Goal: Communication & Community: Ask a question

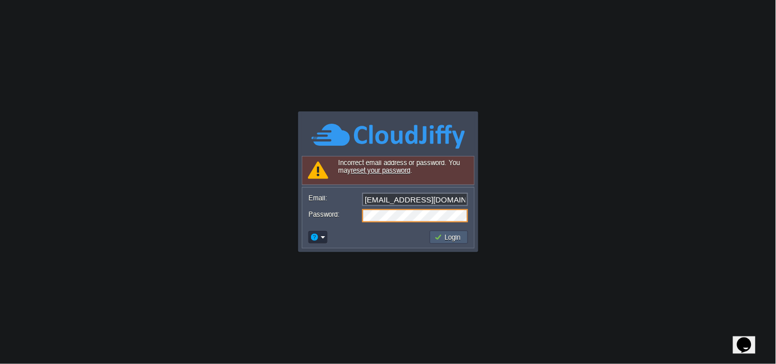
click at [446, 235] on button "Login" at bounding box center [449, 237] width 30 height 9
click at [324, 233] on em at bounding box center [318, 237] width 16 height 9
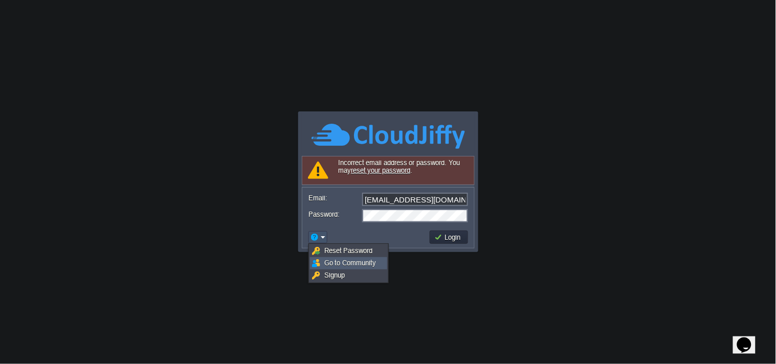
click at [335, 261] on span "Go to Community" at bounding box center [350, 263] width 52 height 8
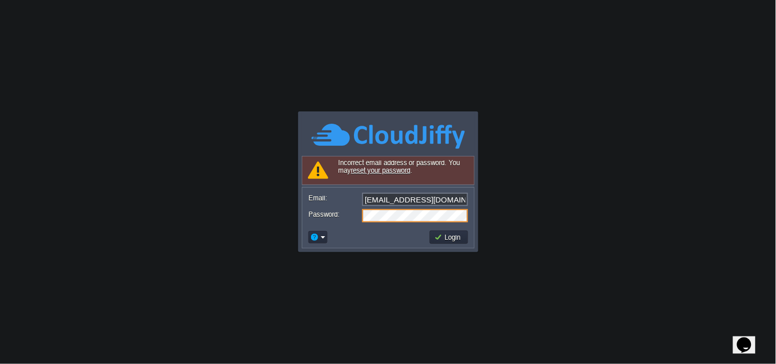
click at [421, 207] on form "Email: info@applicationsquare.com Password:" at bounding box center [388, 207] width 172 height 39
click at [425, 223] on form "Email: info@applicationsquare.com Password:" at bounding box center [388, 207] width 172 height 39
drag, startPoint x: 436, startPoint y: 234, endPoint x: 429, endPoint y: 295, distance: 61.4
click at [437, 234] on button "Login" at bounding box center [449, 237] width 30 height 9
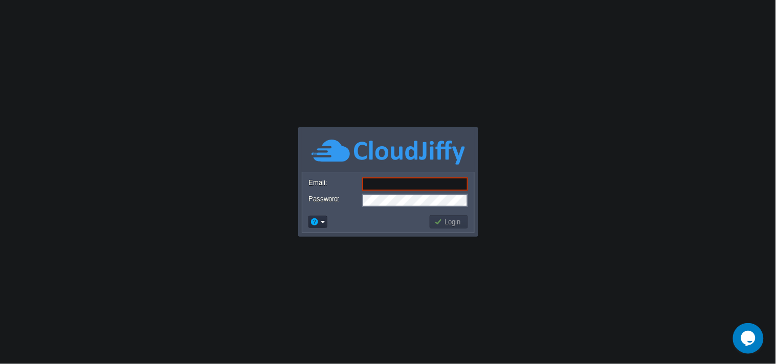
click at [379, 182] on input "Email:" at bounding box center [415, 184] width 106 height 13
paste input "[EMAIL_ADDRESS][DOMAIN_NAME]"
type input "[EMAIL_ADDRESS][DOMAIN_NAME]"
click at [447, 232] on div "Login" at bounding box center [388, 221] width 172 height 21
click at [448, 222] on button "Login" at bounding box center [449, 221] width 30 height 9
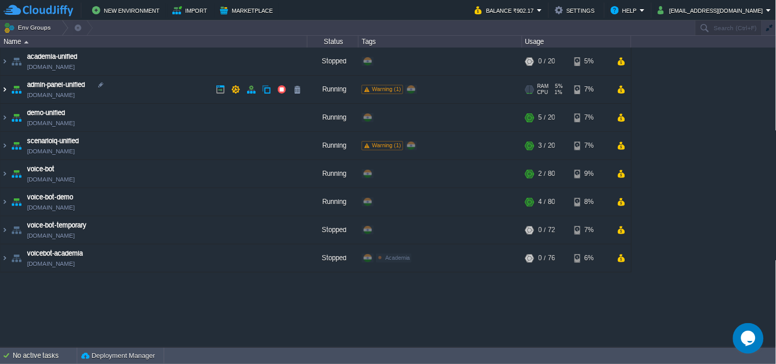
click at [2, 89] on img at bounding box center [5, 90] width 8 height 28
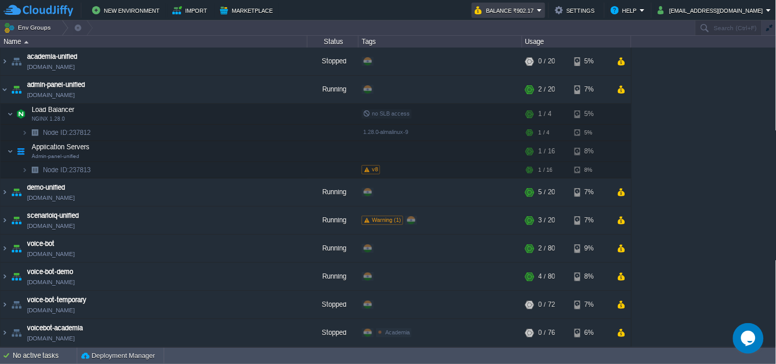
click at [530, 11] on button "Balance ₹902.17" at bounding box center [506, 10] width 62 height 12
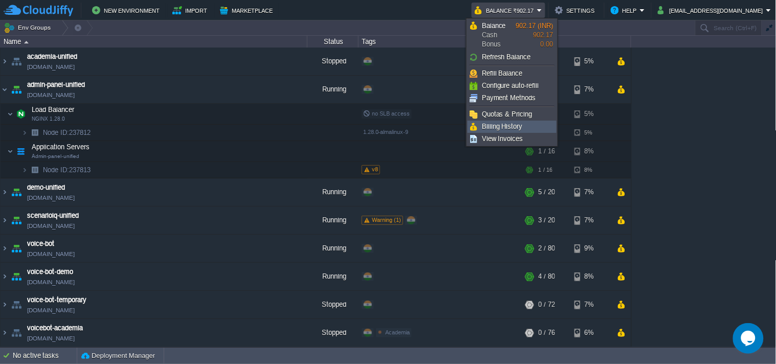
click at [524, 121] on link "Billing History" at bounding box center [512, 126] width 88 height 11
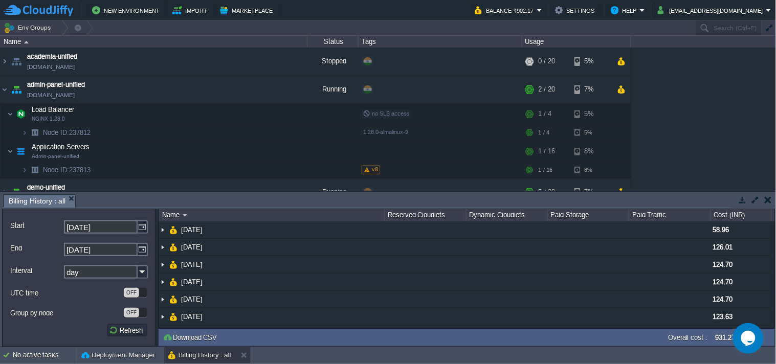
click at [745, 204] on button "button" at bounding box center [742, 199] width 9 height 9
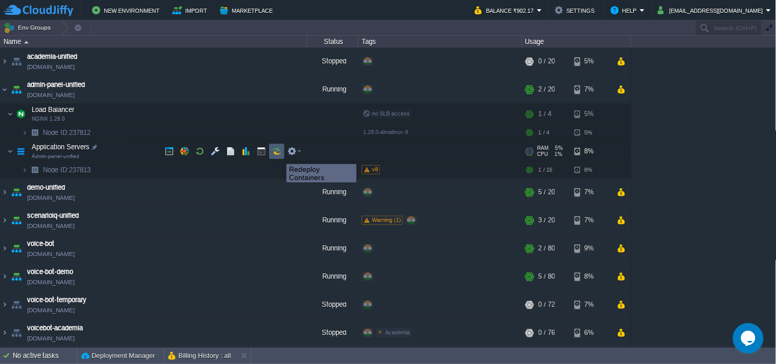
click at [279, 155] on button "button" at bounding box center [276, 151] width 9 height 9
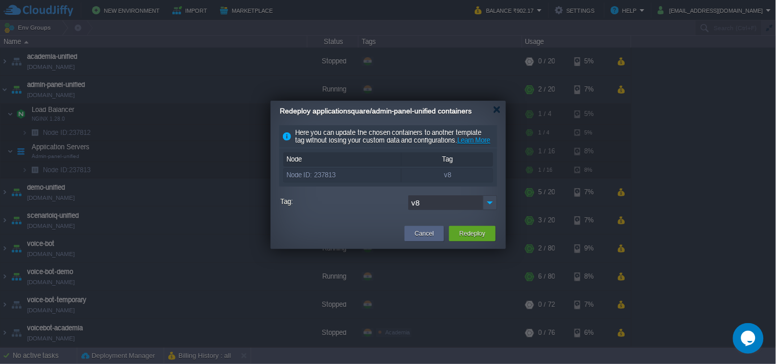
click at [745, 328] on button "Opens Chat This icon Opens the chat window." at bounding box center [748, 338] width 31 height 31
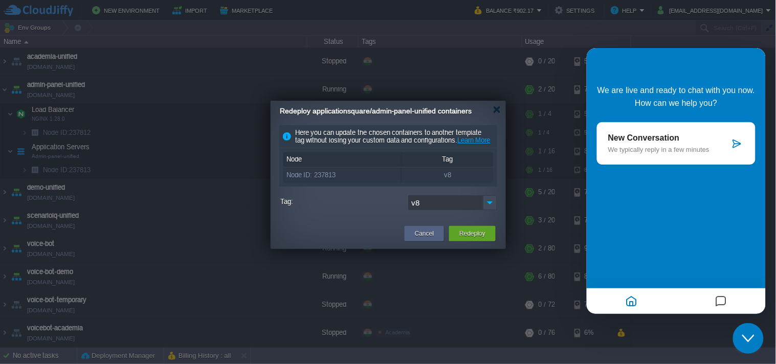
click at [644, 140] on p "New Conversation" at bounding box center [669, 137] width 122 height 9
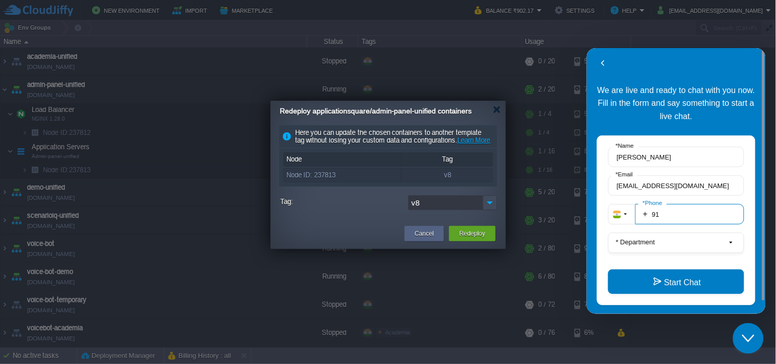
click at [685, 214] on input "91" at bounding box center [689, 214] width 109 height 20
type input "919359462572"
click at [661, 237] on button "* Department" at bounding box center [676, 242] width 136 height 20
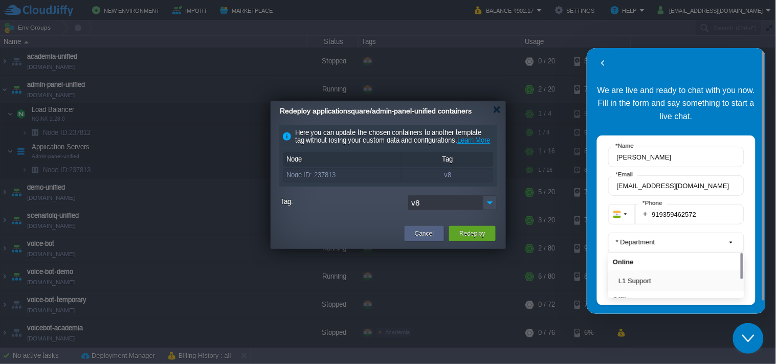
click at [649, 275] on button "L1 Support" at bounding box center [679, 280] width 121 height 11
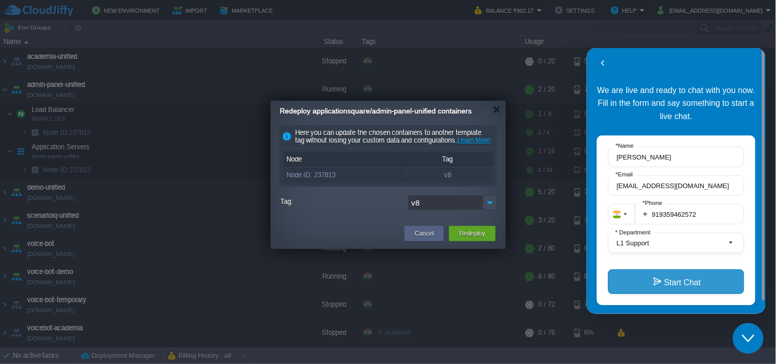
click at [658, 281] on button "Start Chat" at bounding box center [676, 281] width 136 height 25
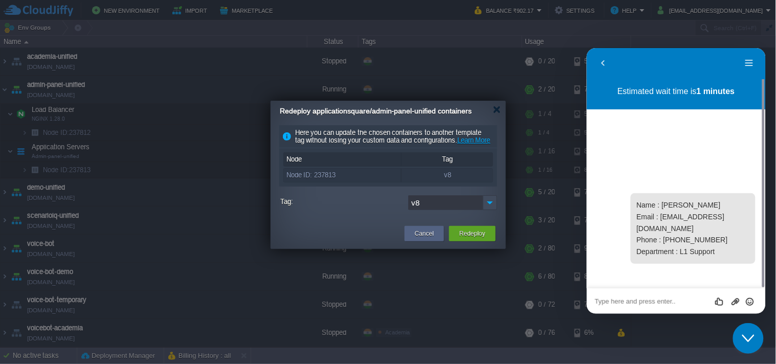
click at [752, 339] on icon "Close Chat This icon closes the chat window." at bounding box center [748, 338] width 12 height 12
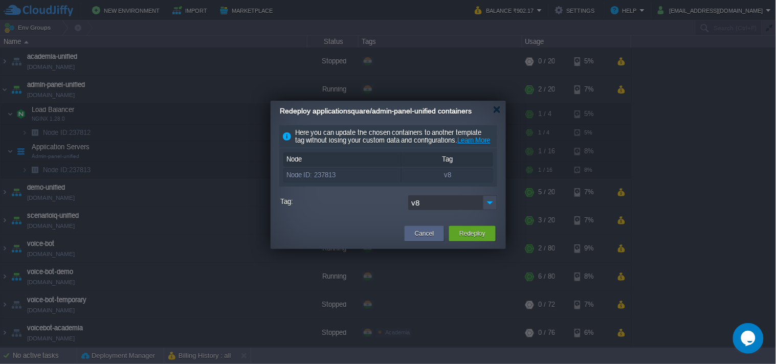
click at [497, 105] on div "Redeploy applicationsquare/admin-panel-unified containers" at bounding box center [393, 111] width 226 height 21
click at [498, 115] on div "Redeploy applicationsquare/admin-panel-unified containers" at bounding box center [393, 111] width 226 height 21
click at [497, 109] on div at bounding box center [497, 110] width 8 height 8
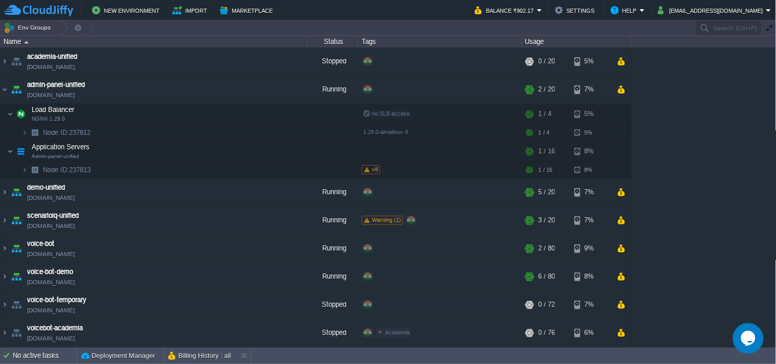
click at [633, 12] on button "Help" at bounding box center [625, 10] width 29 height 12
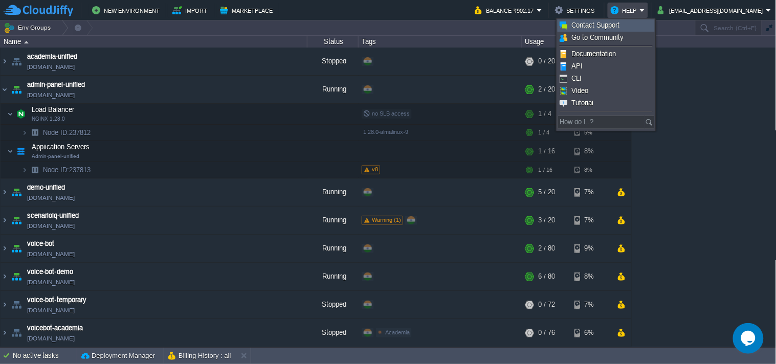
click at [614, 25] on span "Contact Support" at bounding box center [596, 25] width 48 height 8
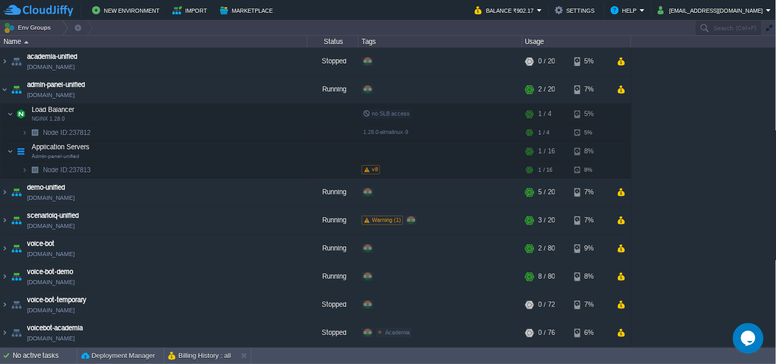
click at [749, 332] on icon "Chat widget" at bounding box center [748, 338] width 14 height 15
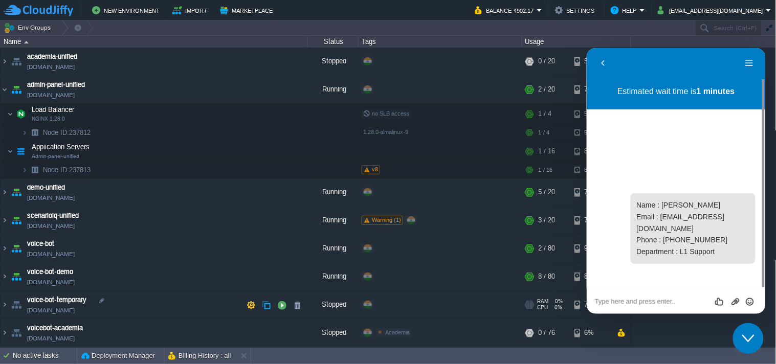
click at [586, 48] on div "Rate this chat Upload File Insert emoji" at bounding box center [586, 48] width 0 height 0
click at [586, 48] on textarea at bounding box center [586, 48] width 0 height 0
type textarea "Hello"
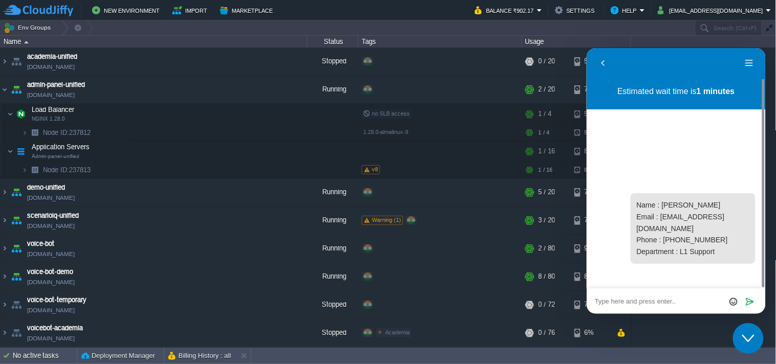
type textarea "\"
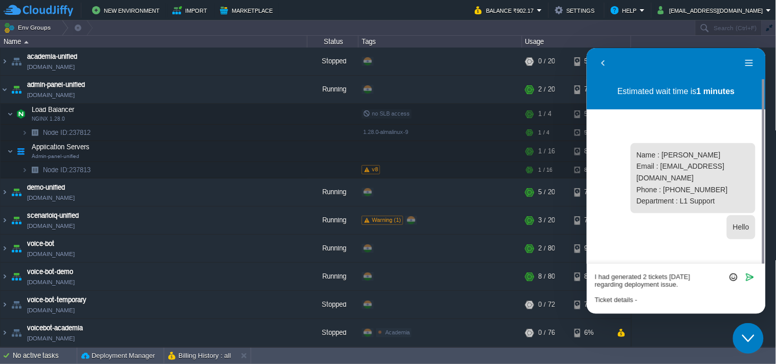
scroll to position [3, 0]
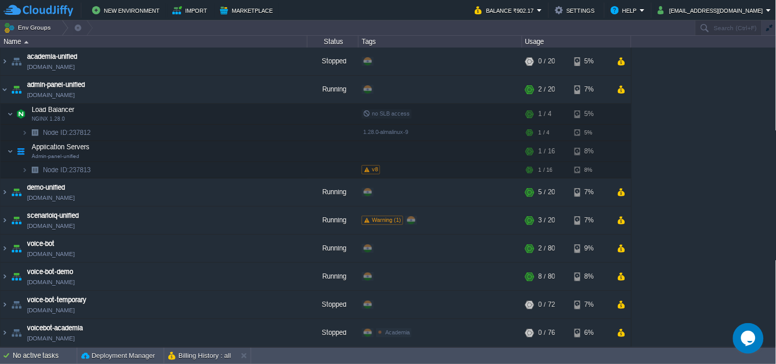
click at [754, 339] on icon "Chat widget" at bounding box center [748, 338] width 14 height 15
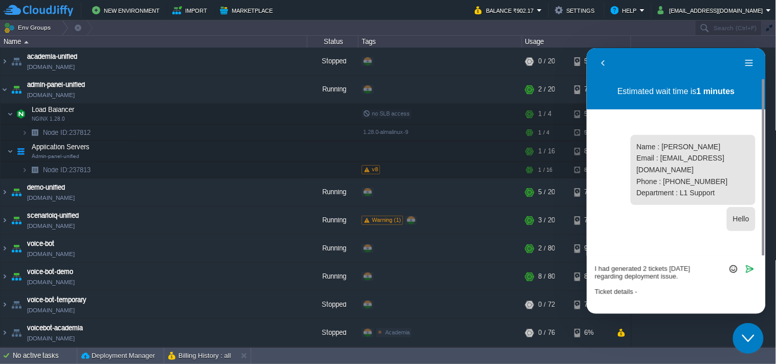
click at [586, 48] on textarea "I had generated 2 tickets [DATE] regarding deployment issue. Ticket details -" at bounding box center [586, 48] width 0 height 0
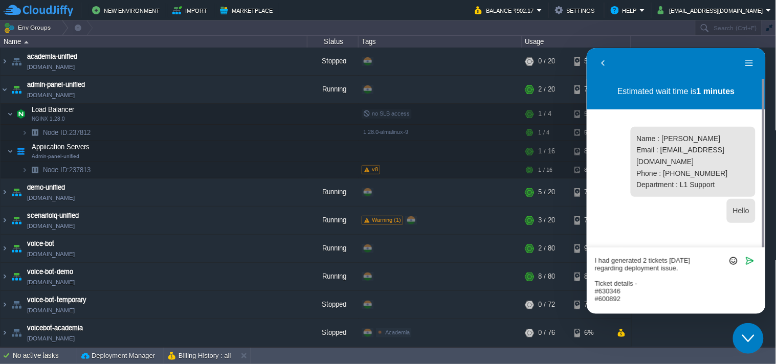
click at [586, 48] on textarea "I had generated 2 tickets [DATE] regarding deployment issue. Ticket details - #…" at bounding box center [586, 48] width 0 height 0
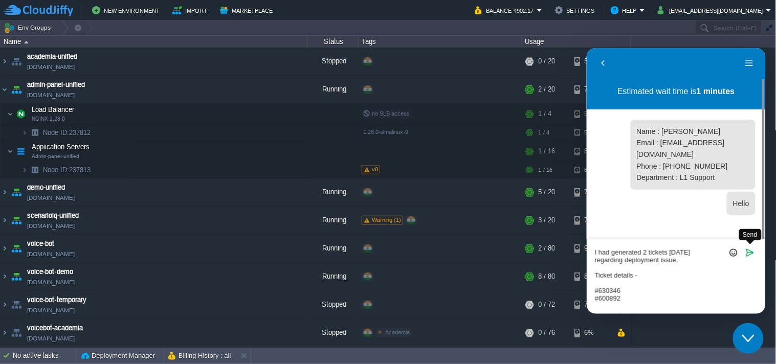
type textarea "I had generated 2 tickets [DATE] regarding deployment issue. Ticket details - #…"
click at [746, 252] on icon "Send" at bounding box center [749, 252] width 9 height 9
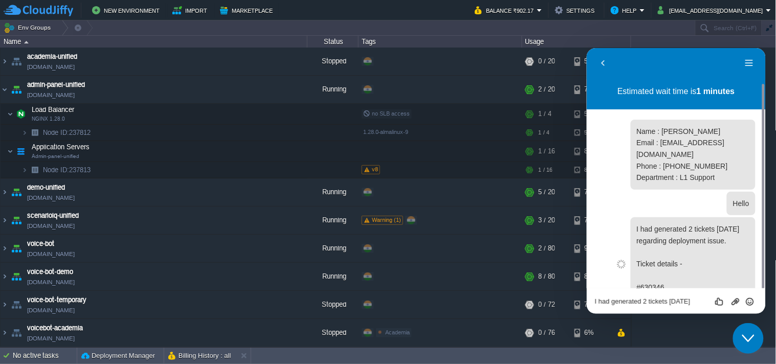
scroll to position [18, 0]
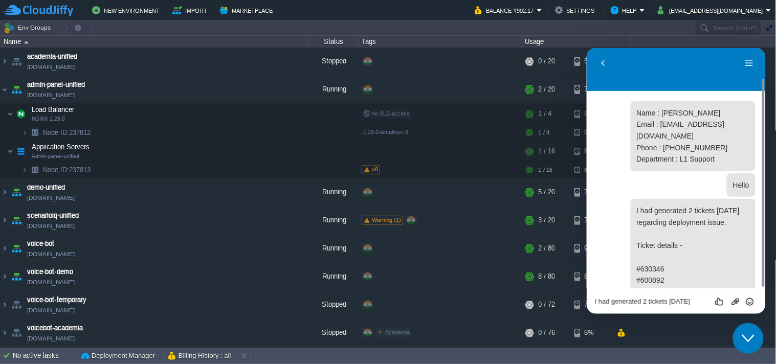
click at [586, 48] on textarea "I had generated 2 tickets [DATE] regarding deployment issue. Ticket details - #…" at bounding box center [586, 48] width 0 height 0
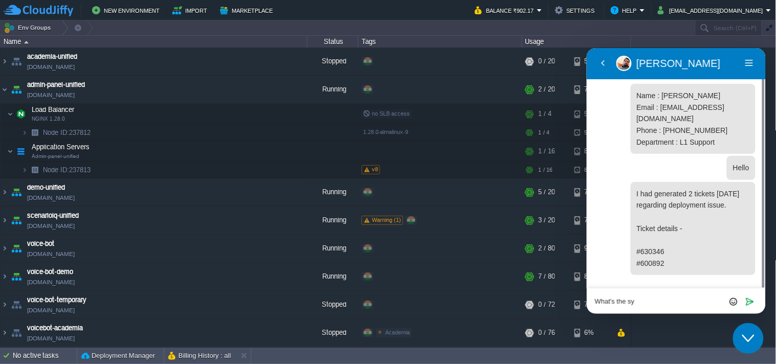
scroll to position [0, 0]
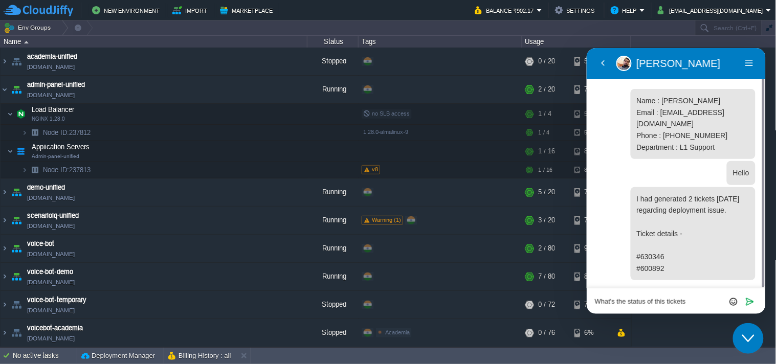
type textarea "What's the status of this tickets ?"
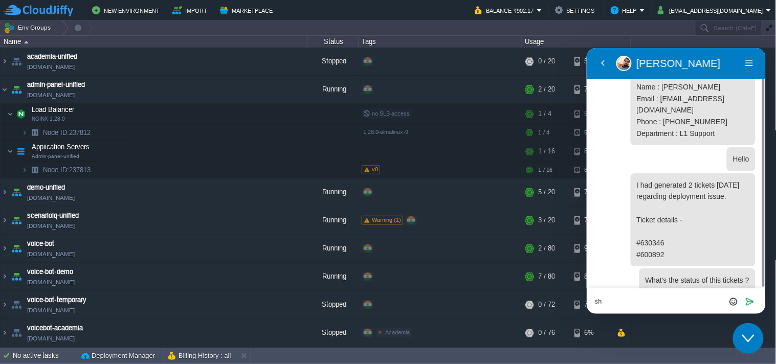
type textarea "s"
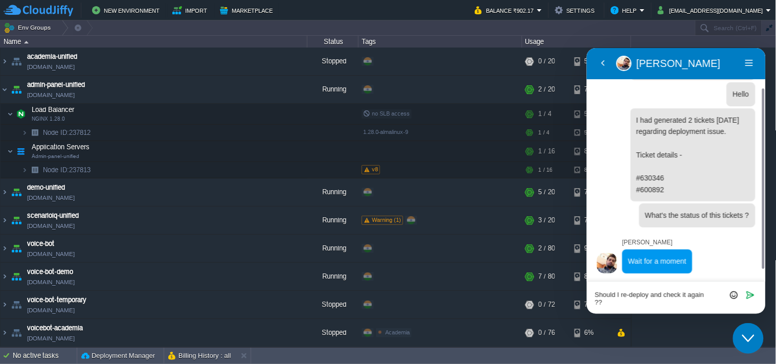
scroll to position [67, 0]
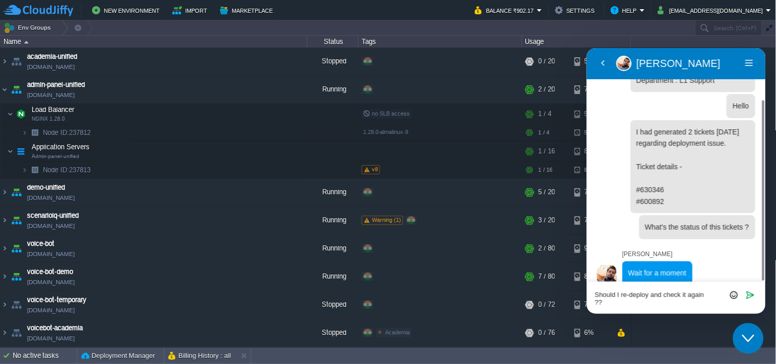
type textarea "Should I re-deploy and check it again ?"
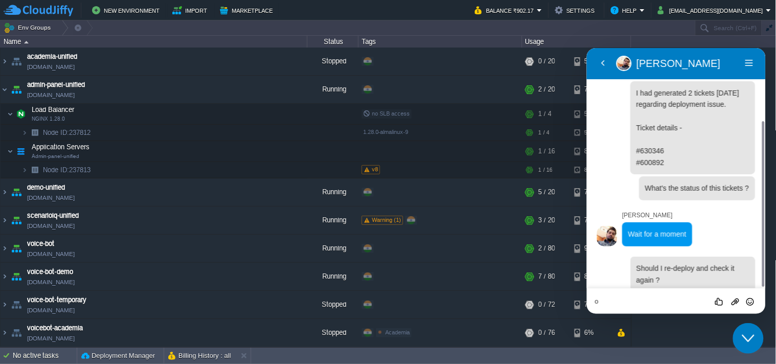
scroll to position [135, 0]
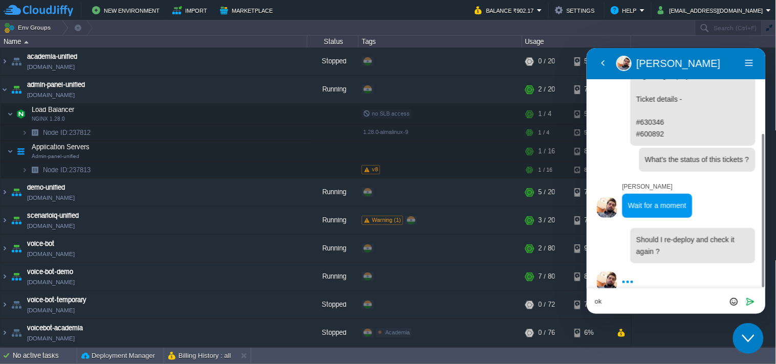
type textarea "ok"
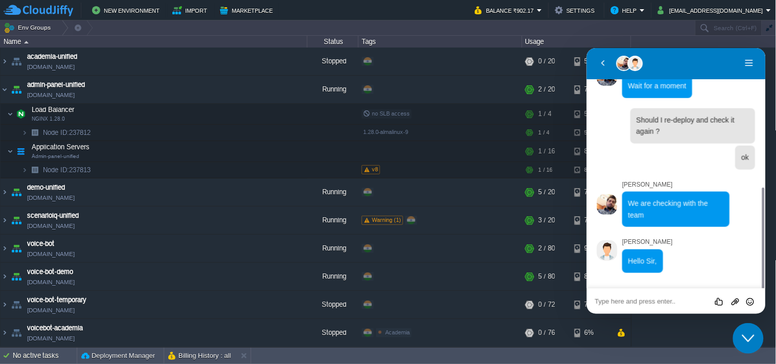
scroll to position [299, 0]
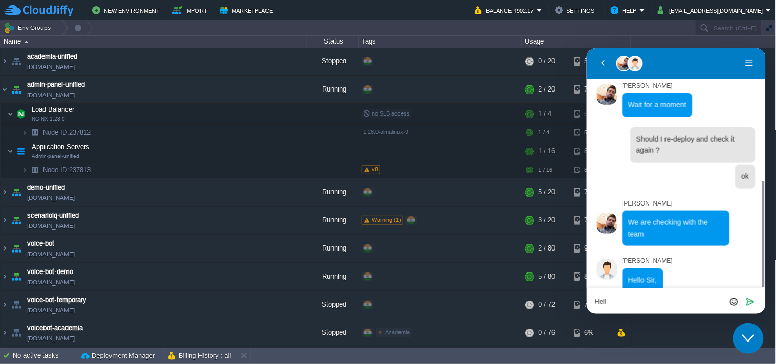
type textarea "Hello"
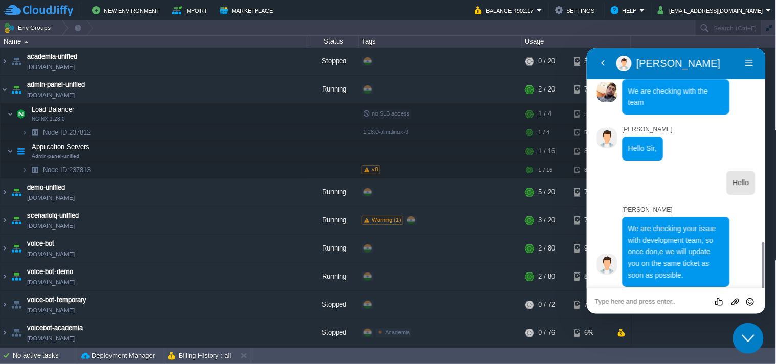
scroll to position [825, 0]
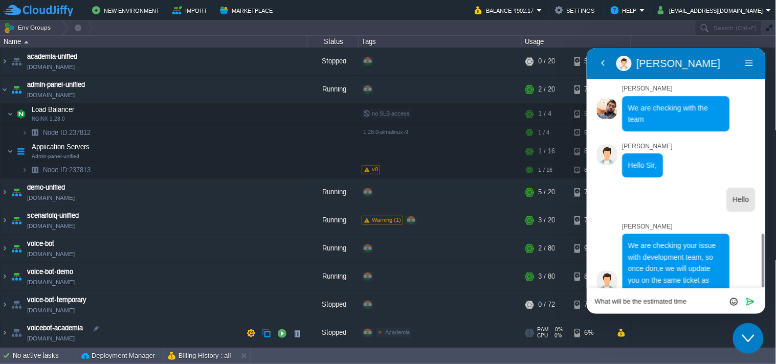
type textarea "What will be the estimated time?"
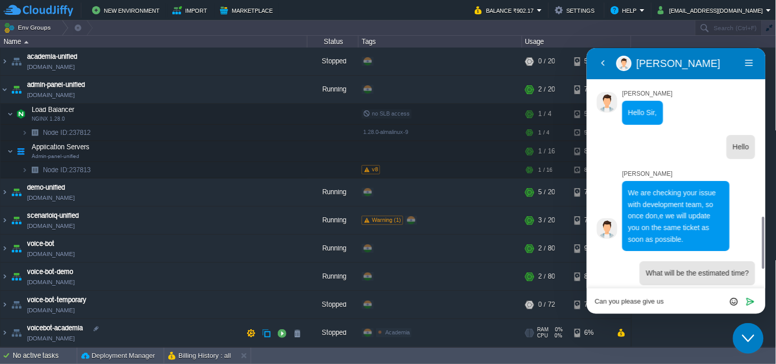
scroll to position [860, 0]
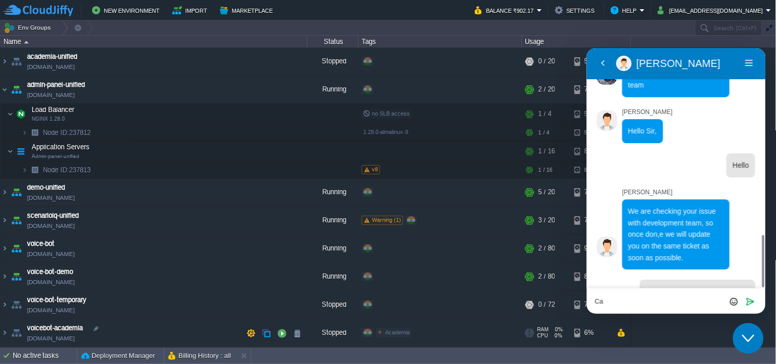
type textarea "C"
type textarea "b"
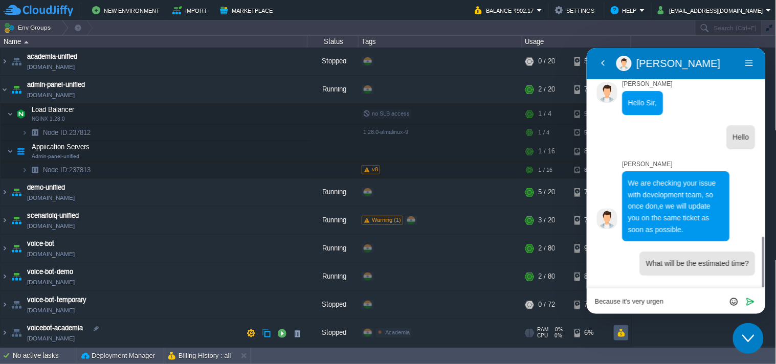
type textarea "Because it's very urgent"
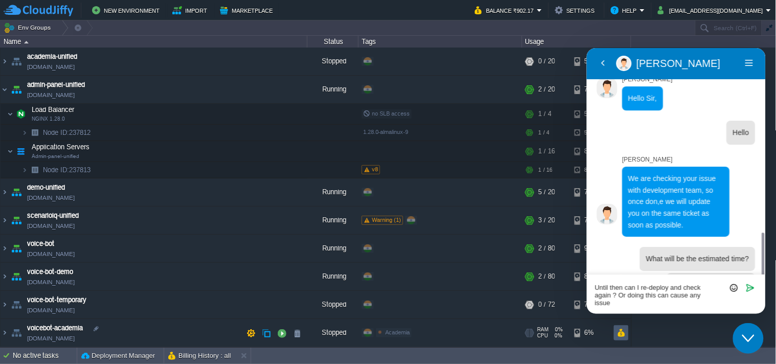
scroll to position [899, 0]
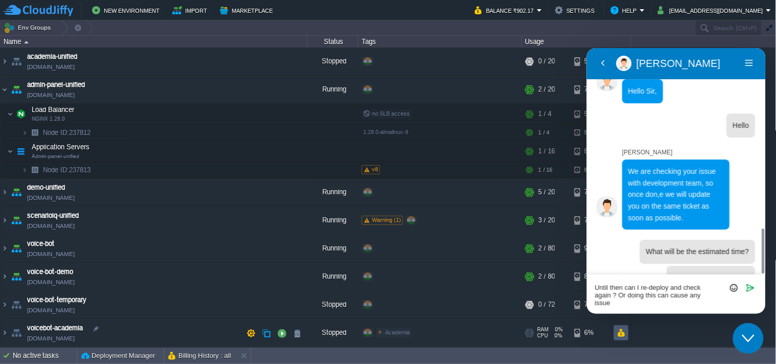
type textarea "Until then can I re-deploy and check again ? Or doing this can cause any issue ?"
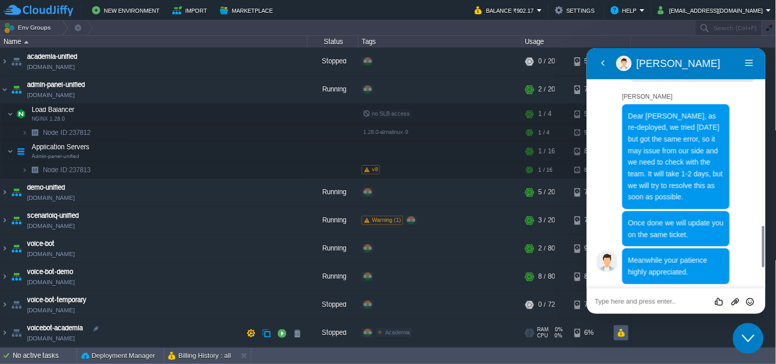
scroll to position [1136, 0]
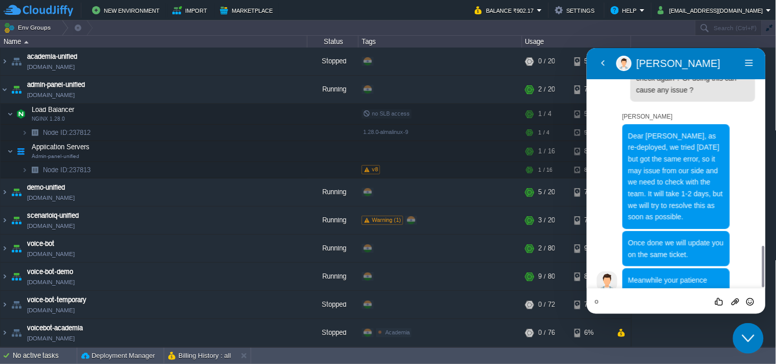
type textarea "ok"
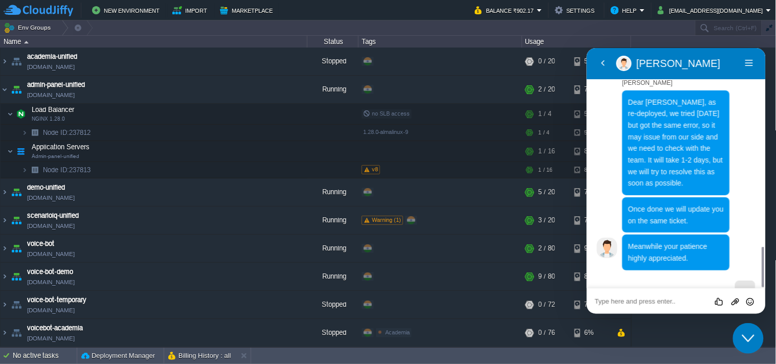
click at [744, 342] on icon "Close Chat This icon closes the chat window." at bounding box center [748, 338] width 12 height 12
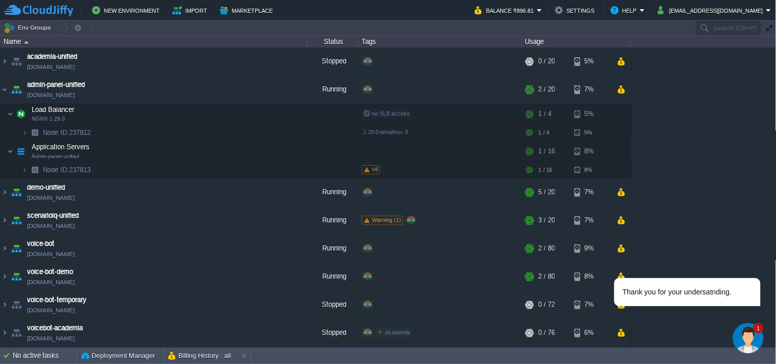
click at [746, 336] on img "Chat widget" at bounding box center [748, 338] width 31 height 31
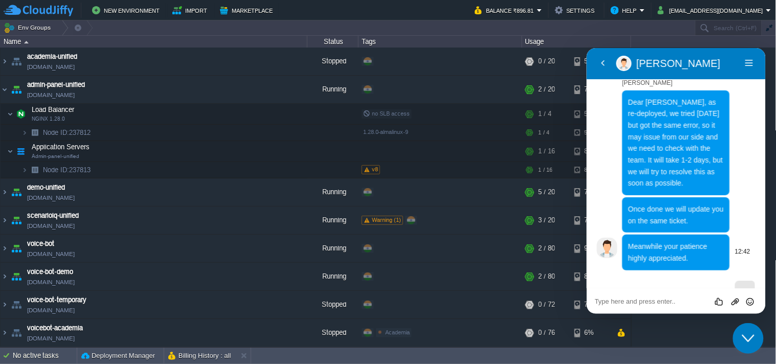
scroll to position [1113, 0]
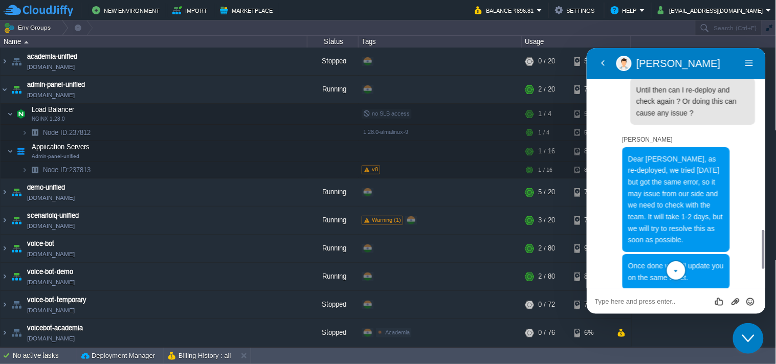
drag, startPoint x: 763, startPoint y: 239, endPoint x: 763, endPoint y: 249, distance: 10.2
click at [763, 249] on div at bounding box center [763, 249] width 3 height 39
drag, startPoint x: 762, startPoint y: 240, endPoint x: 757, endPoint y: 252, distance: 13.5
click at [762, 252] on div at bounding box center [763, 249] width 3 height 39
drag, startPoint x: 762, startPoint y: 238, endPoint x: 763, endPoint y: 255, distance: 16.4
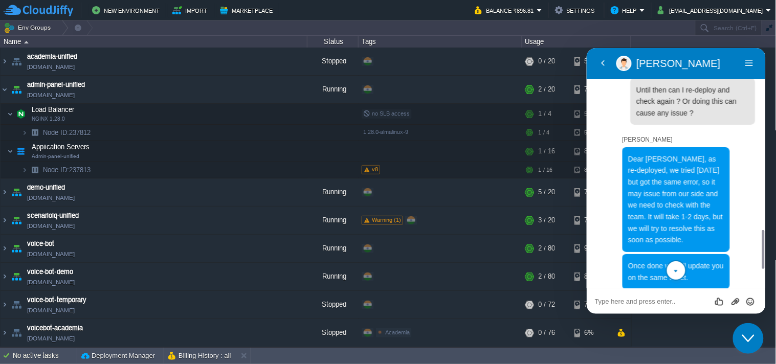
click at [763, 255] on div at bounding box center [763, 249] width 3 height 39
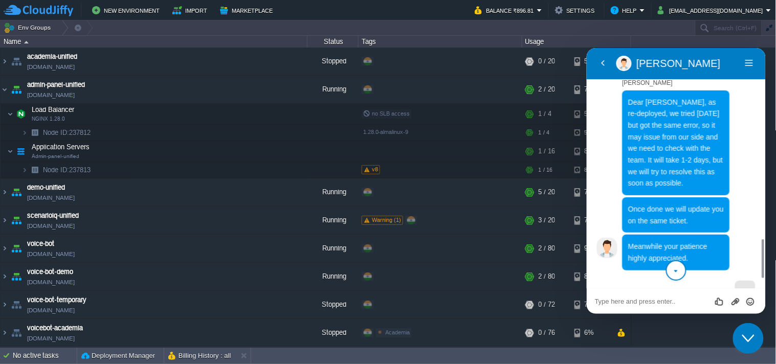
scroll to position [1228, 0]
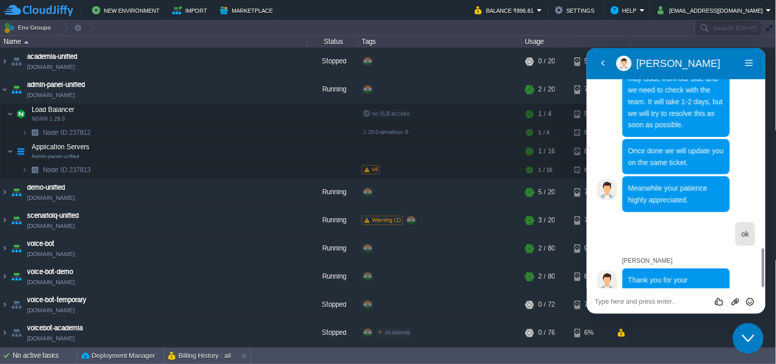
drag, startPoint x: 762, startPoint y: 263, endPoint x: 764, endPoint y: 250, distance: 13.5
click at [764, 250] on div at bounding box center [762, 168] width 8 height 240
drag, startPoint x: 763, startPoint y: 255, endPoint x: 763, endPoint y: 199, distance: 56.3
click at [763, 199] on div at bounding box center [762, 168] width 8 height 240
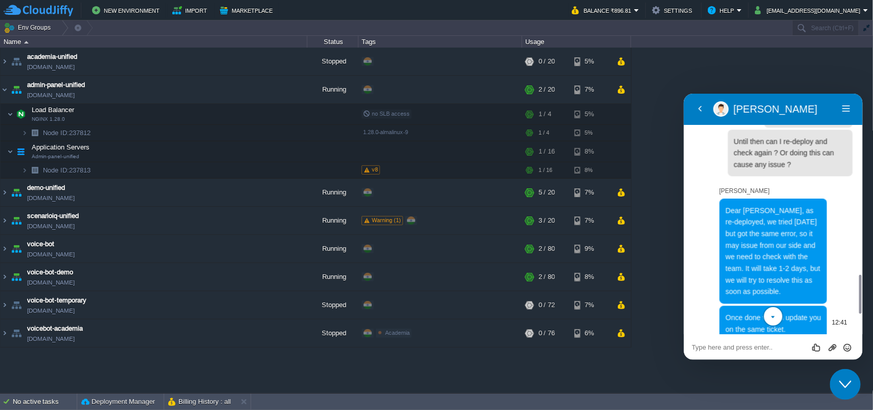
scroll to position [1172, 0]
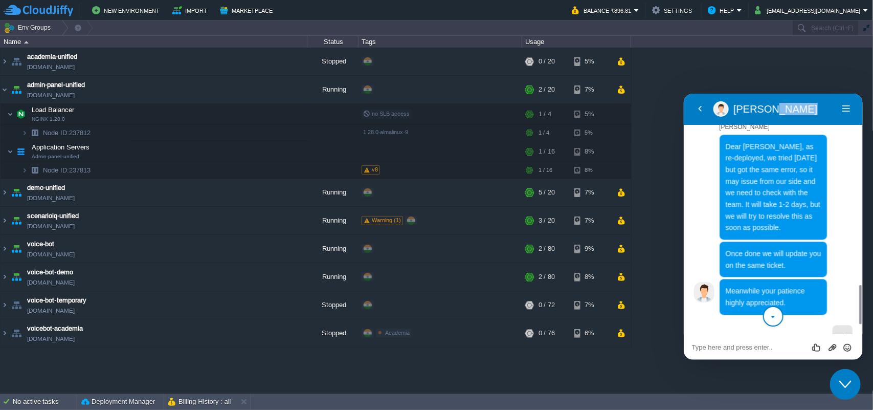
drag, startPoint x: 763, startPoint y: 111, endPoint x: 772, endPoint y: 40, distance: 70.6
click html "Back [PERSON_NAME] [PERSON_NAME] Menu Back Rate this chat Upload File Insert em…"
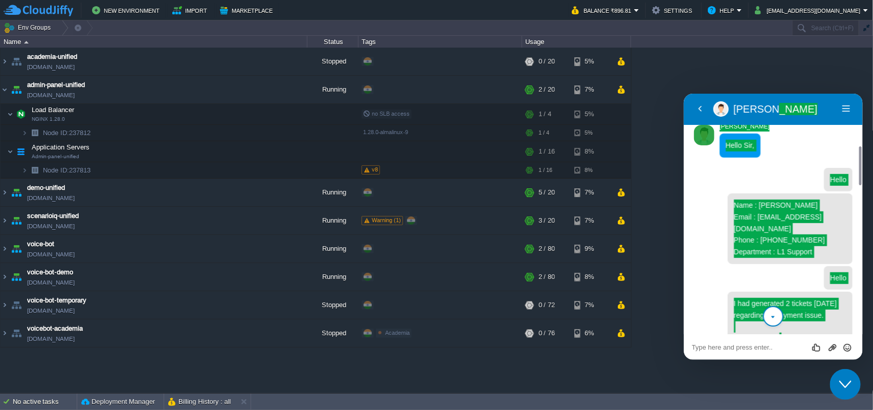
drag, startPoint x: 794, startPoint y: 93, endPoint x: 792, endPoint y: 65, distance: 27.2
click at [776, 68] on div "academia-unified [DOMAIN_NAME] Stopped + Add to Env Group RAM 0% CPU 0% 0 / 20 …" at bounding box center [437, 220] width 874 height 345
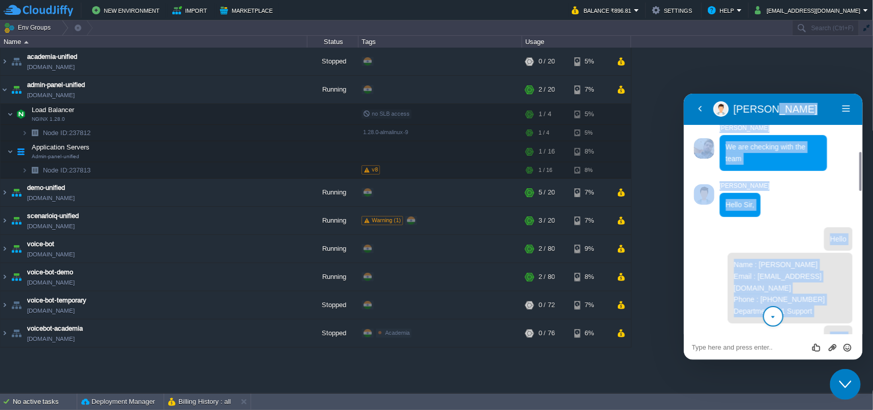
click at [761, 227] on div at bounding box center [773, 239] width 159 height 24
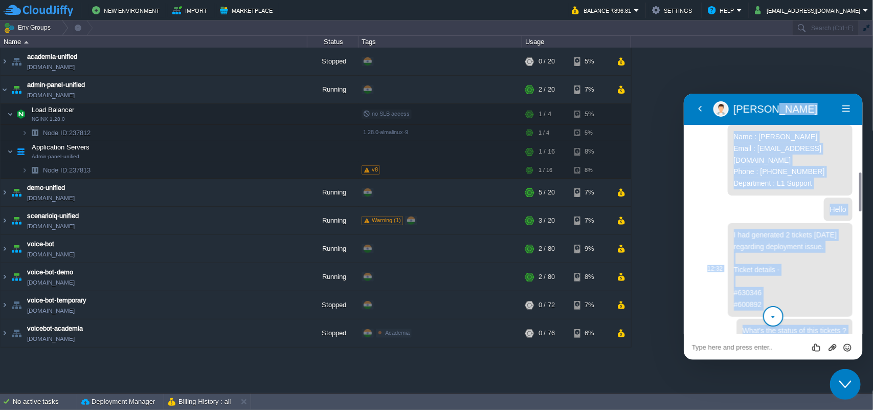
click at [776, 271] on p "I had generated 2 tickets [DATE] regarding deployment issue. Ticket details - #…" at bounding box center [790, 269] width 113 height 81
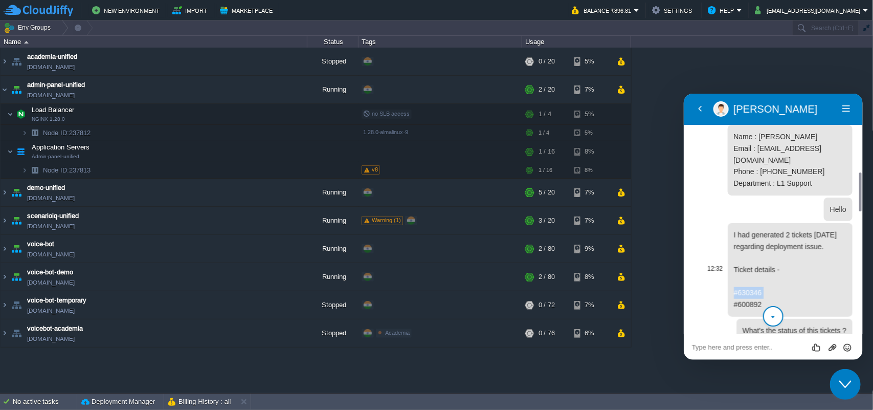
click at [776, 271] on p "I had generated 2 tickets [DATE] regarding deployment issue. Ticket details - #…" at bounding box center [790, 269] width 113 height 81
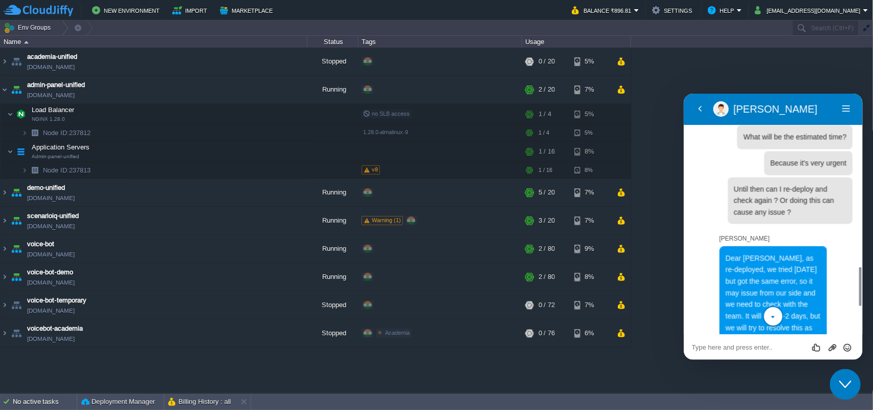
scroll to position [1228, 0]
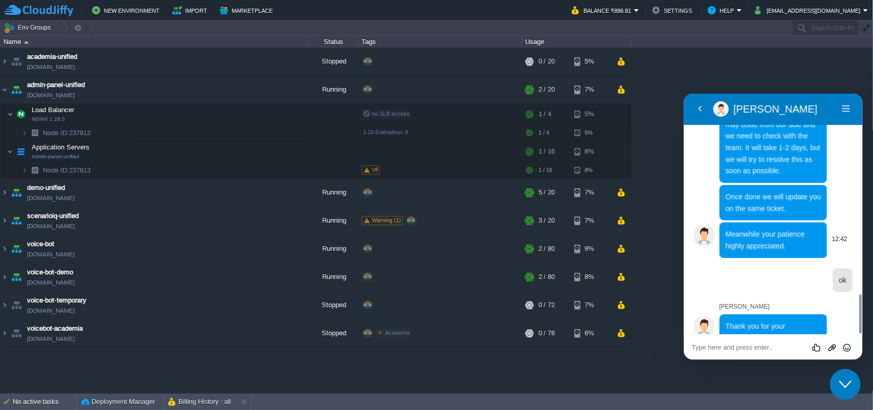
click at [776, 229] on span "Meanwhile your patience highly appreciated." at bounding box center [765, 239] width 79 height 20
click at [776, 275] on span "ok" at bounding box center [843, 279] width 8 height 8
click at [753, 268] on div at bounding box center [773, 280] width 159 height 24
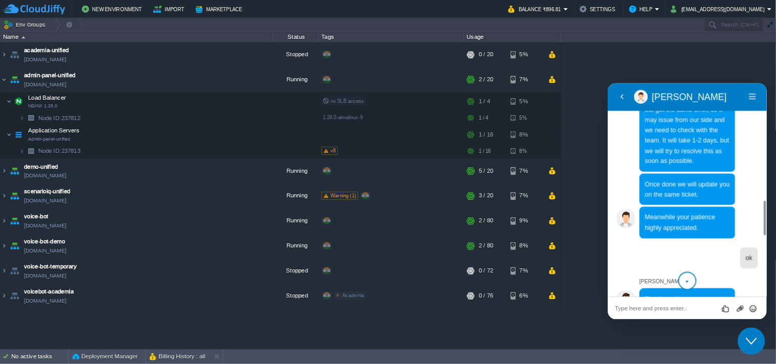
scroll to position [1160, 0]
